Goal: Transaction & Acquisition: Purchase product/service

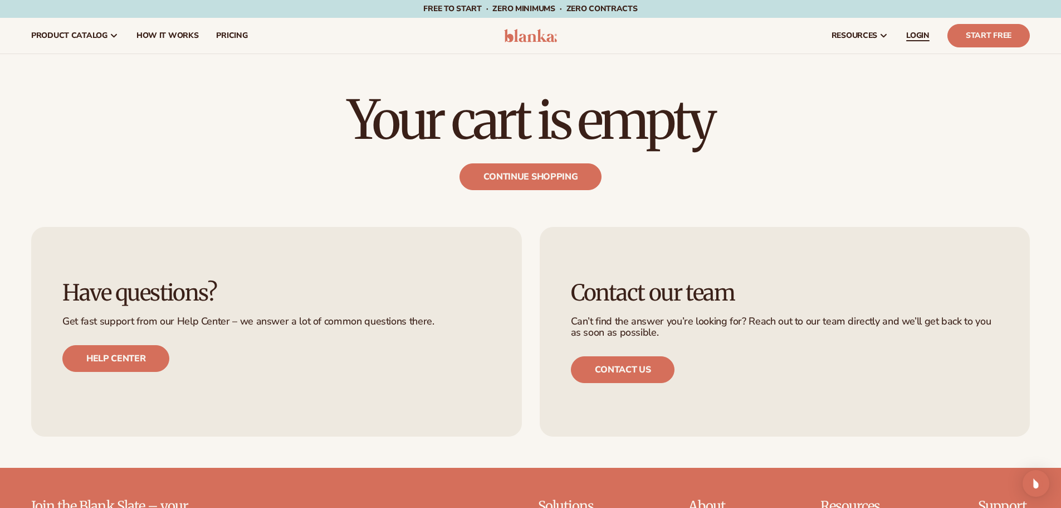
click at [914, 35] on span "LOGIN" at bounding box center [917, 35] width 23 height 9
click at [930, 35] on link "LOGIN" at bounding box center [918, 36] width 41 height 36
